Goal: Navigation & Orientation: Find specific page/section

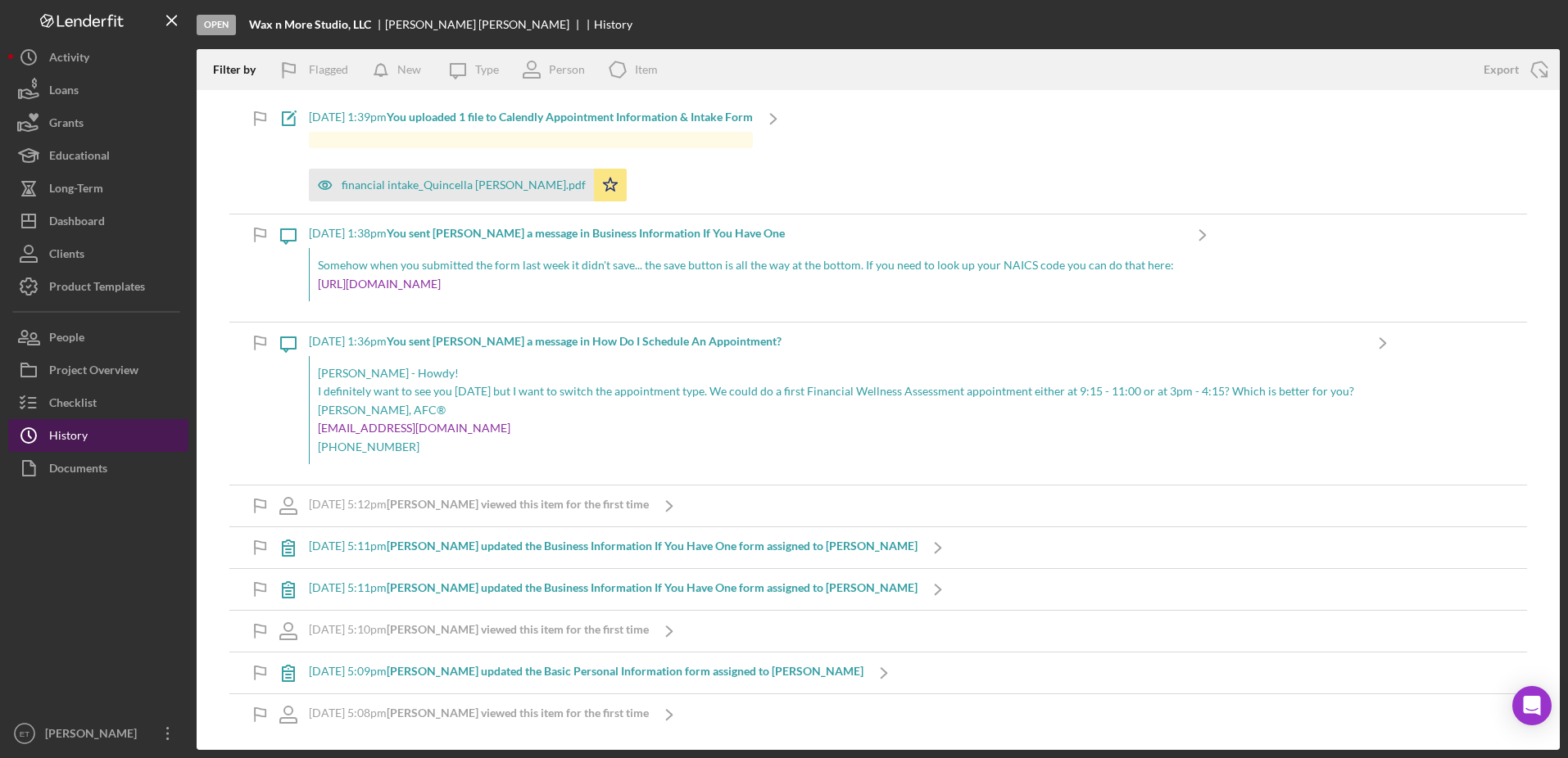
click at [76, 435] on div "History" at bounding box center [68, 437] width 39 height 37
click at [85, 397] on div "Checklist" at bounding box center [73, 404] width 48 height 37
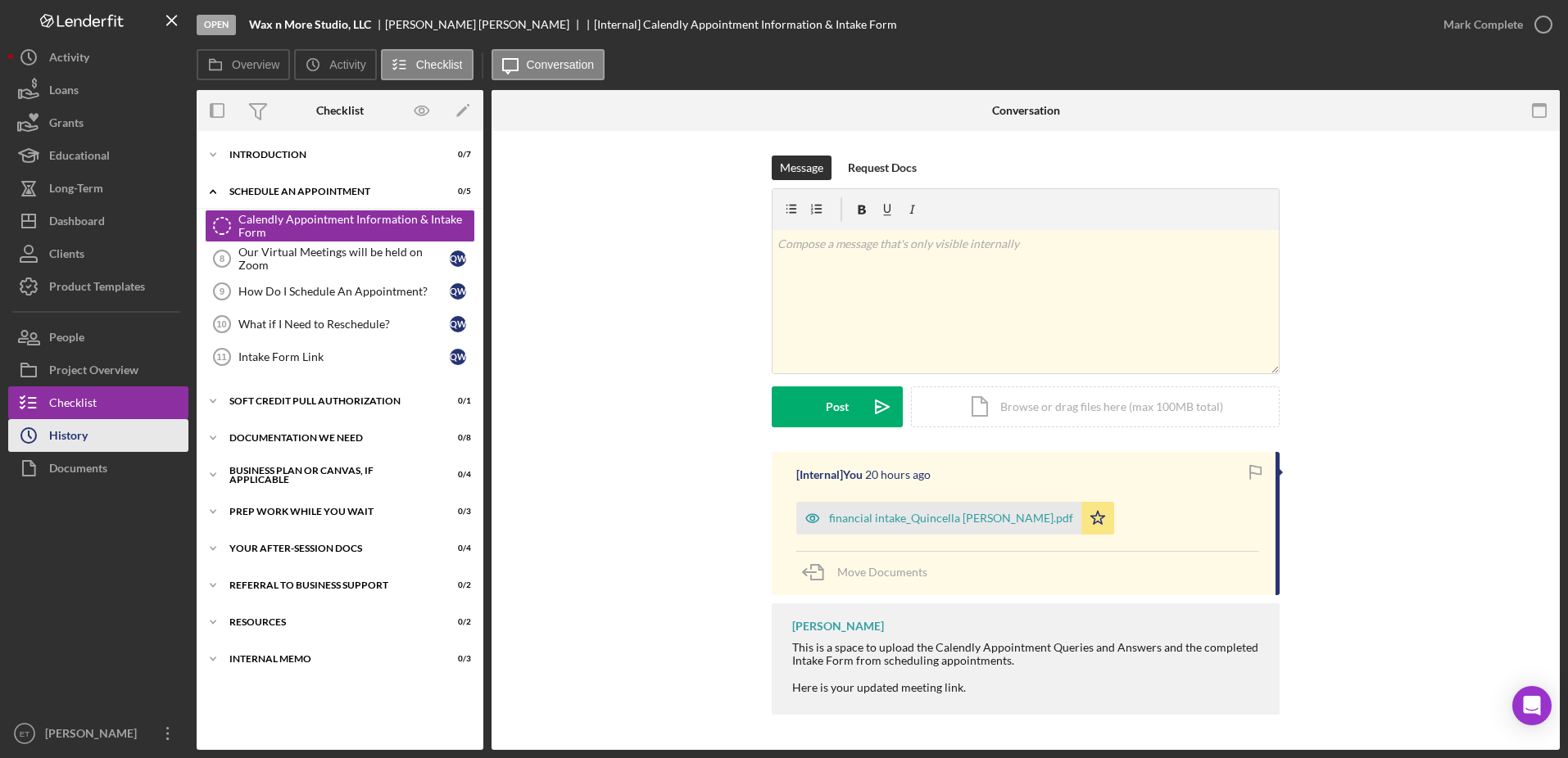
click at [90, 436] on button "Icon/History History" at bounding box center [98, 435] width 180 height 33
